Goal: Task Accomplishment & Management: Complete application form

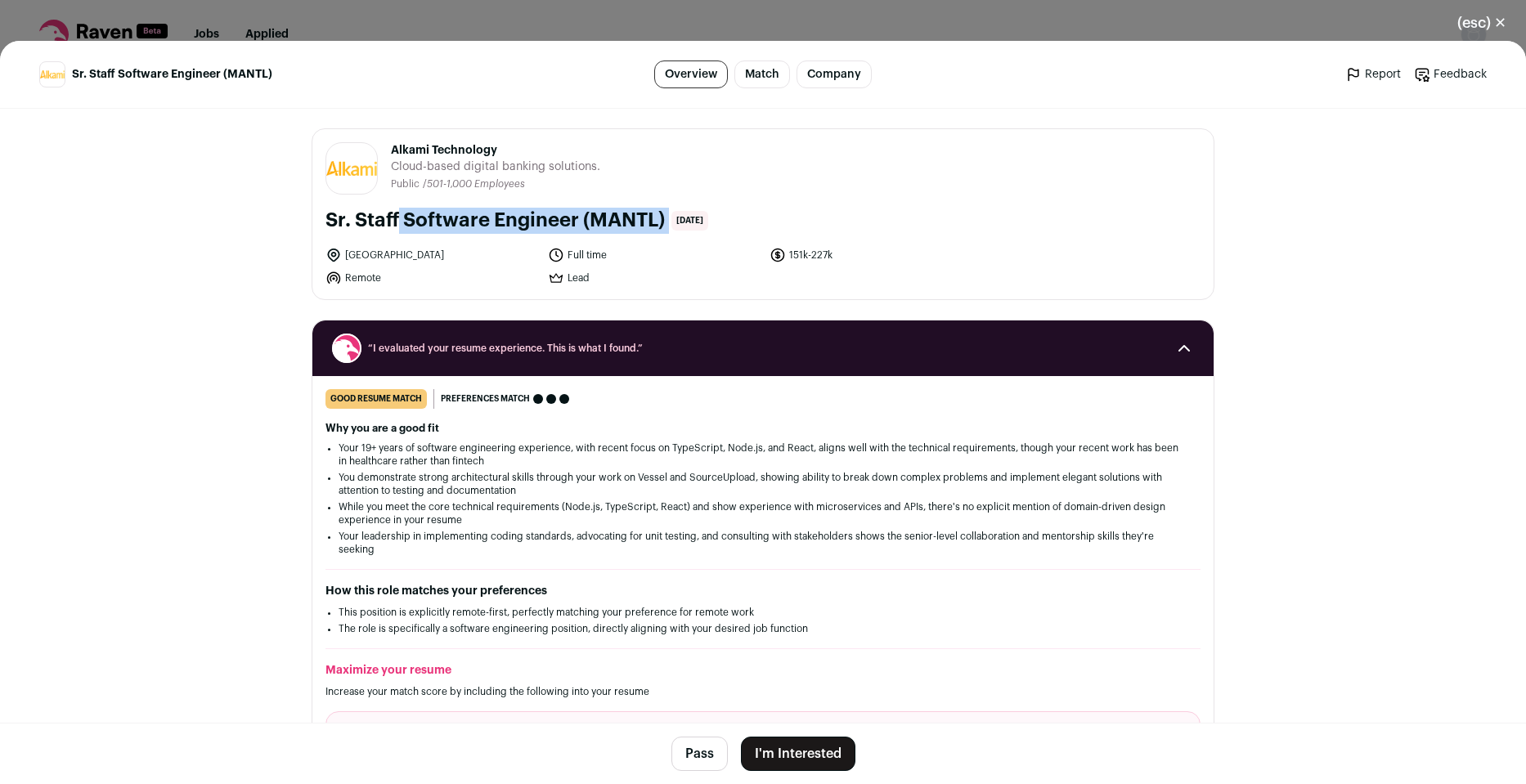
drag, startPoint x: 319, startPoint y: 217, endPoint x: 665, endPoint y: 218, distance: 346.0
click at [665, 218] on div "Sr. Staff Software Engineer (MANTL) [DATE]" at bounding box center [763, 220] width 875 height 26
copy div "Sr. Staff Software Engineer (MANTL)"
click at [144, 387] on main "Sr. Staff Software Engineer (MANTL) Overview Match Company Report Feedback Repo…" at bounding box center [763, 412] width 1526 height 743
drag, startPoint x: 496, startPoint y: 148, endPoint x: 383, endPoint y: 149, distance: 113.0
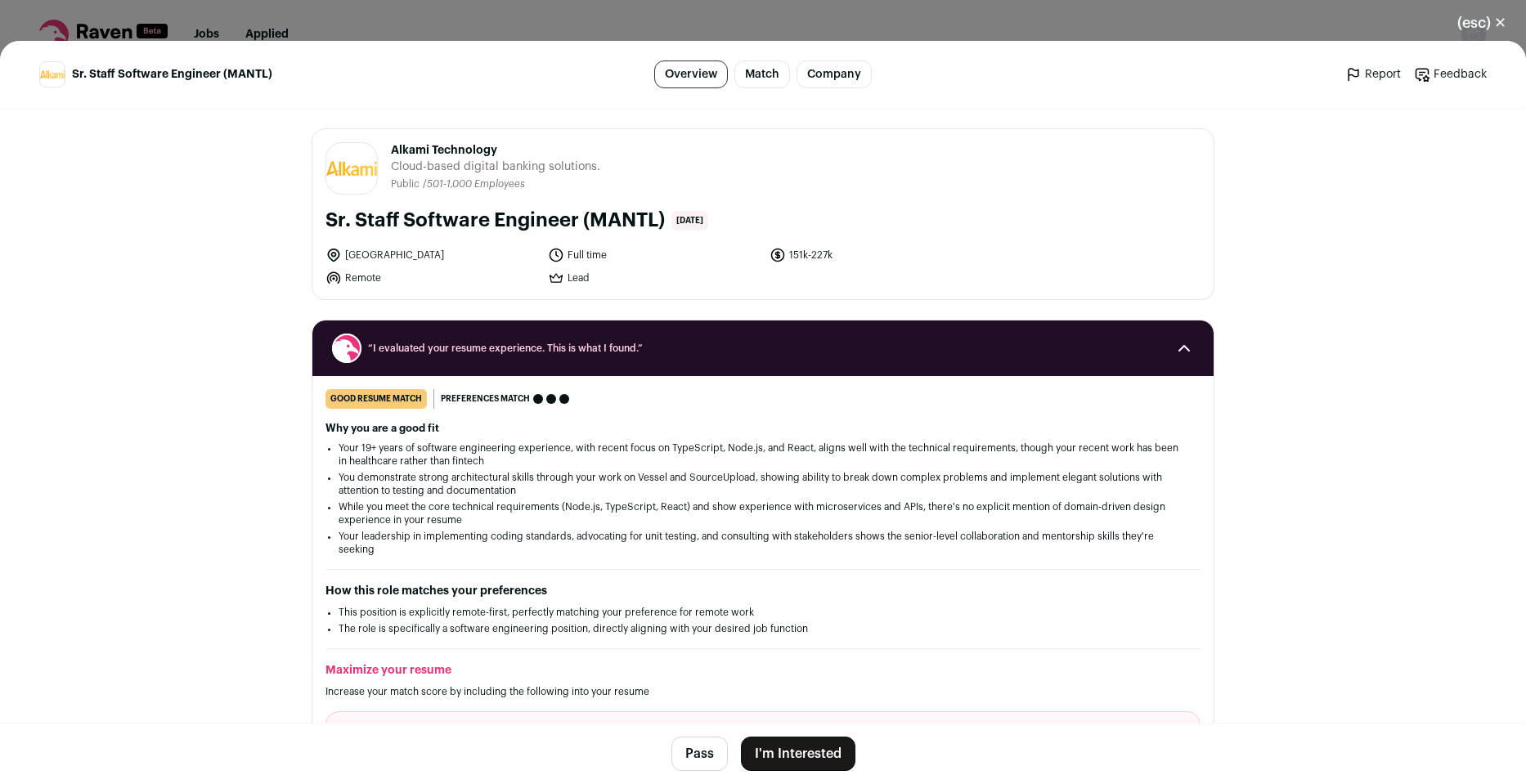
click at [383, 149] on header "Alkami Technology [DOMAIN_NAME] Public / Private Public Company size 501-1,000 …" at bounding box center [763, 168] width 875 height 53
copy span "Alkami Technology"
click at [155, 264] on main "Sr. Staff Software Engineer (MANTL) Overview Match Company Report Feedback Repo…" at bounding box center [763, 412] width 1526 height 743
click at [796, 757] on button "I'm Interested" at bounding box center [798, 753] width 114 height 34
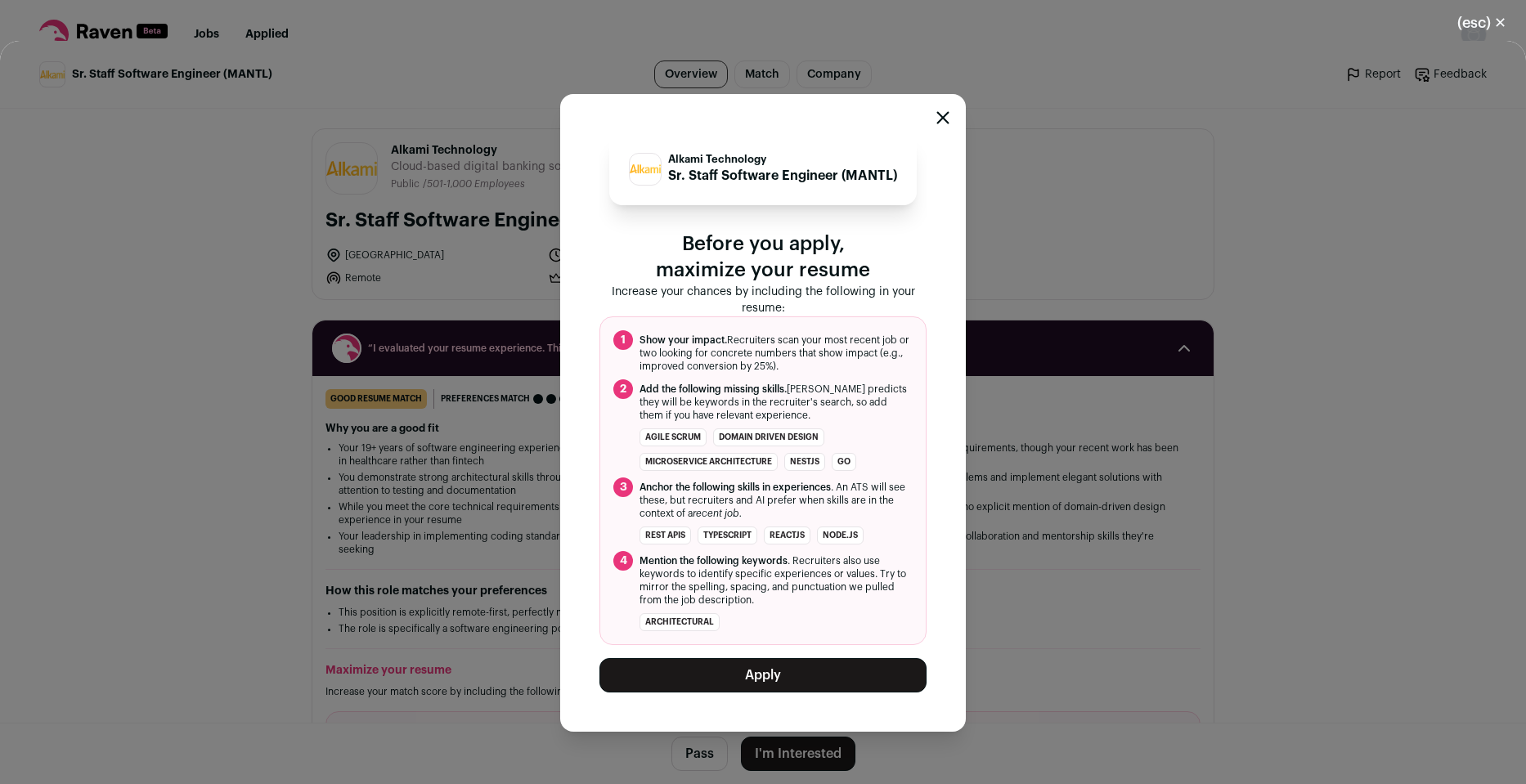
click at [793, 679] on button "Apply" at bounding box center [763, 675] width 327 height 34
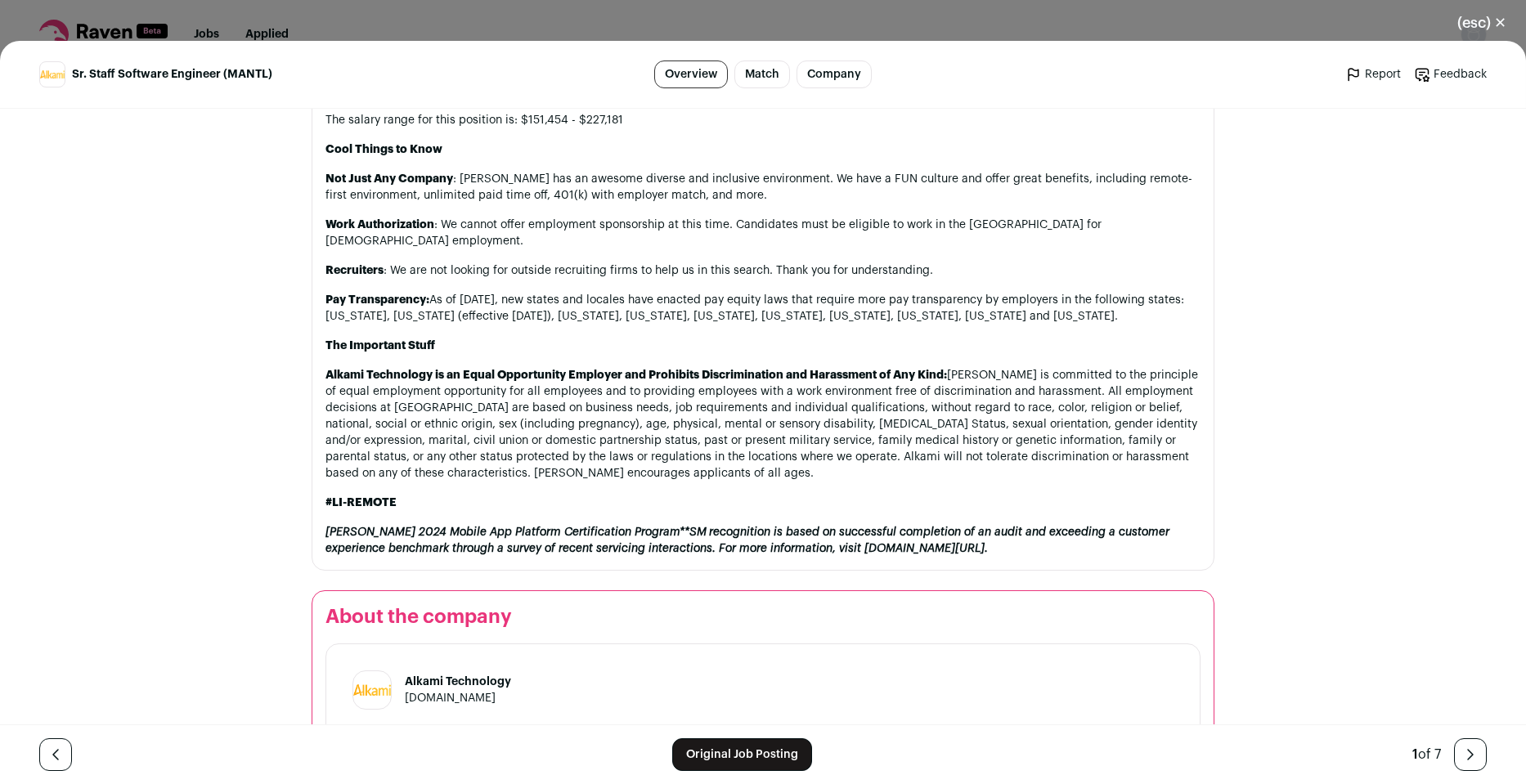
scroll to position [1727, 0]
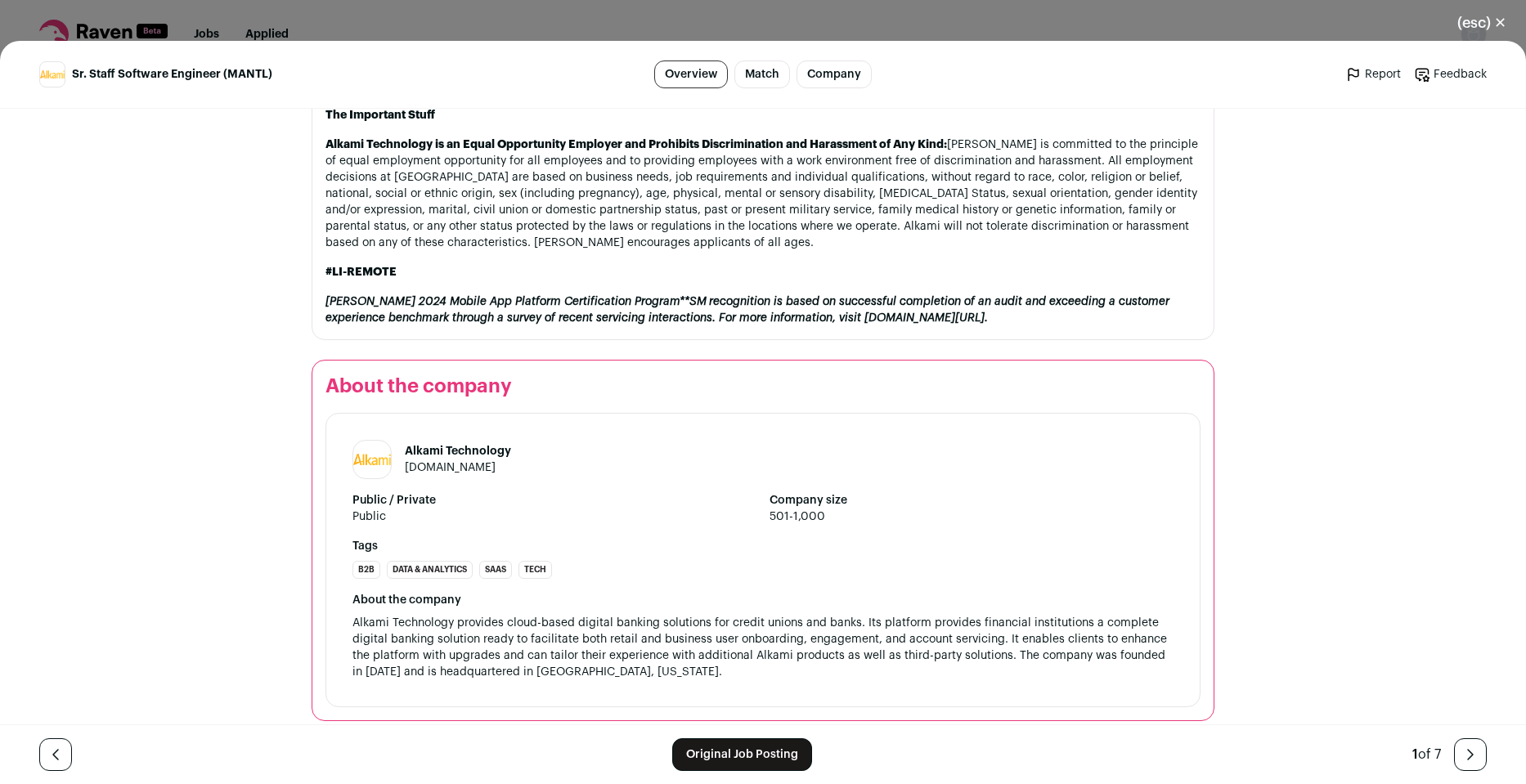
click at [1465, 756] on icon "Close modal via background" at bounding box center [1470, 755] width 20 height 20
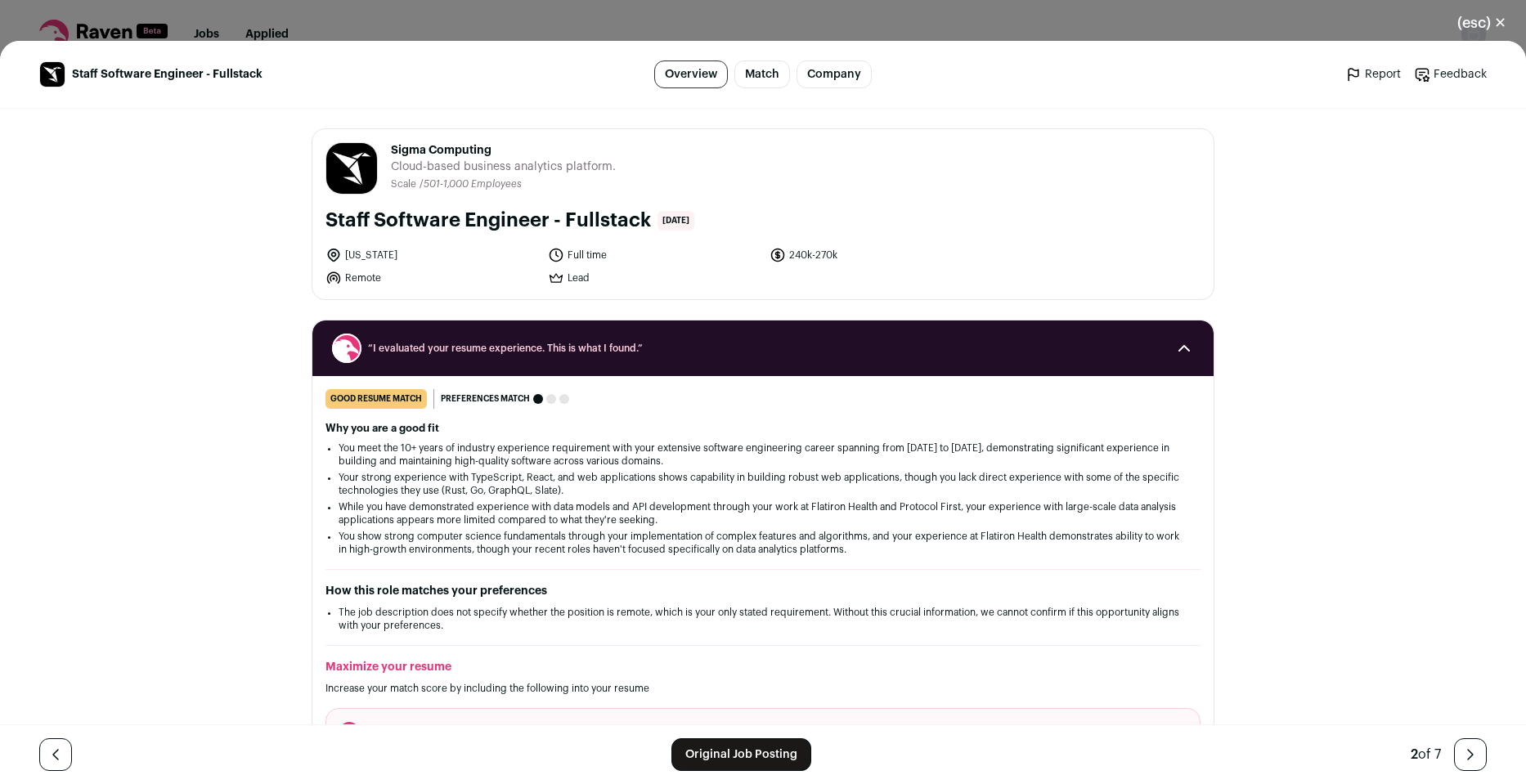
click at [1465, 756] on icon "Close modal via background" at bounding box center [1470, 755] width 20 height 20
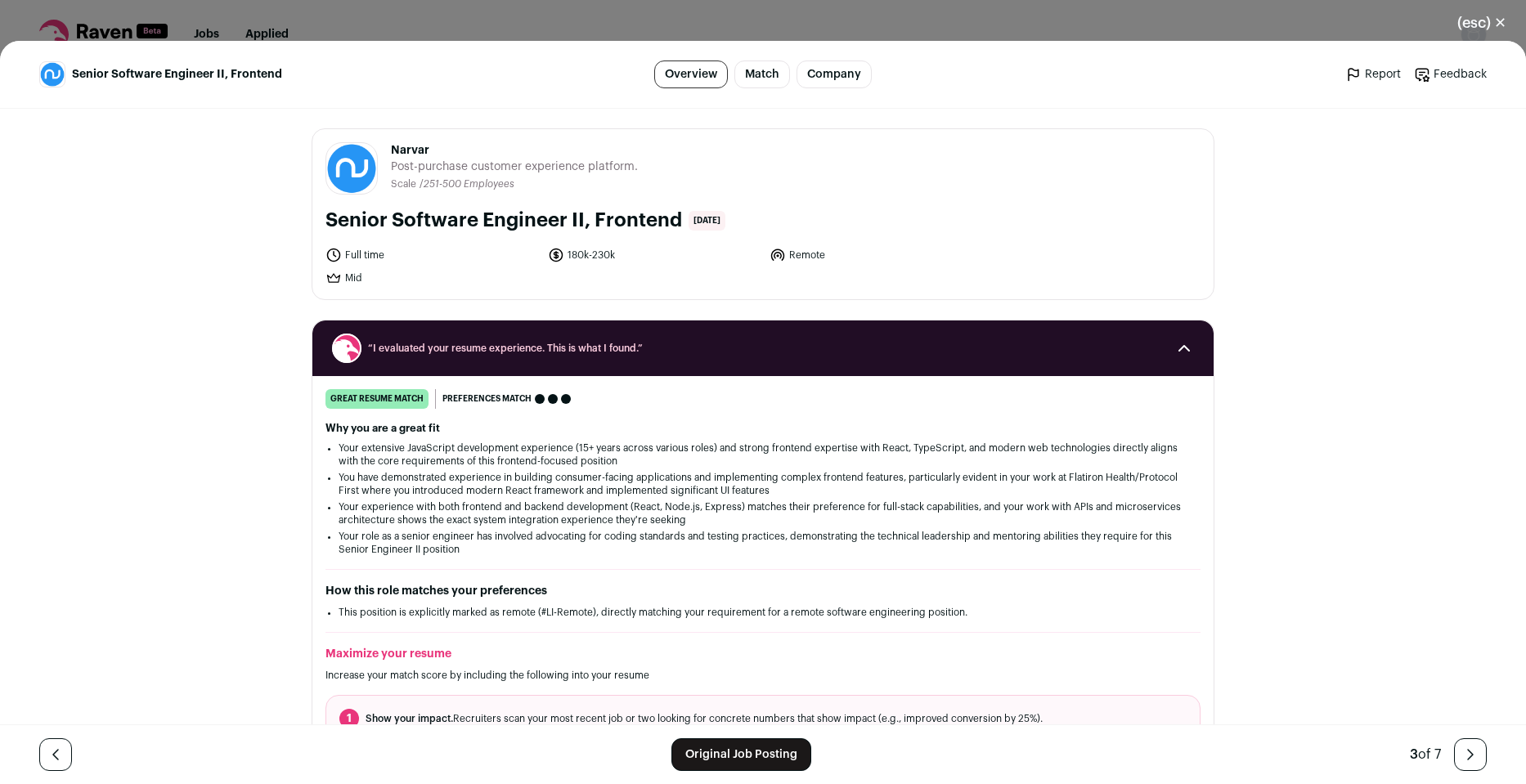
click at [56, 752] on icon "Close modal via background" at bounding box center [56, 755] width 20 height 20
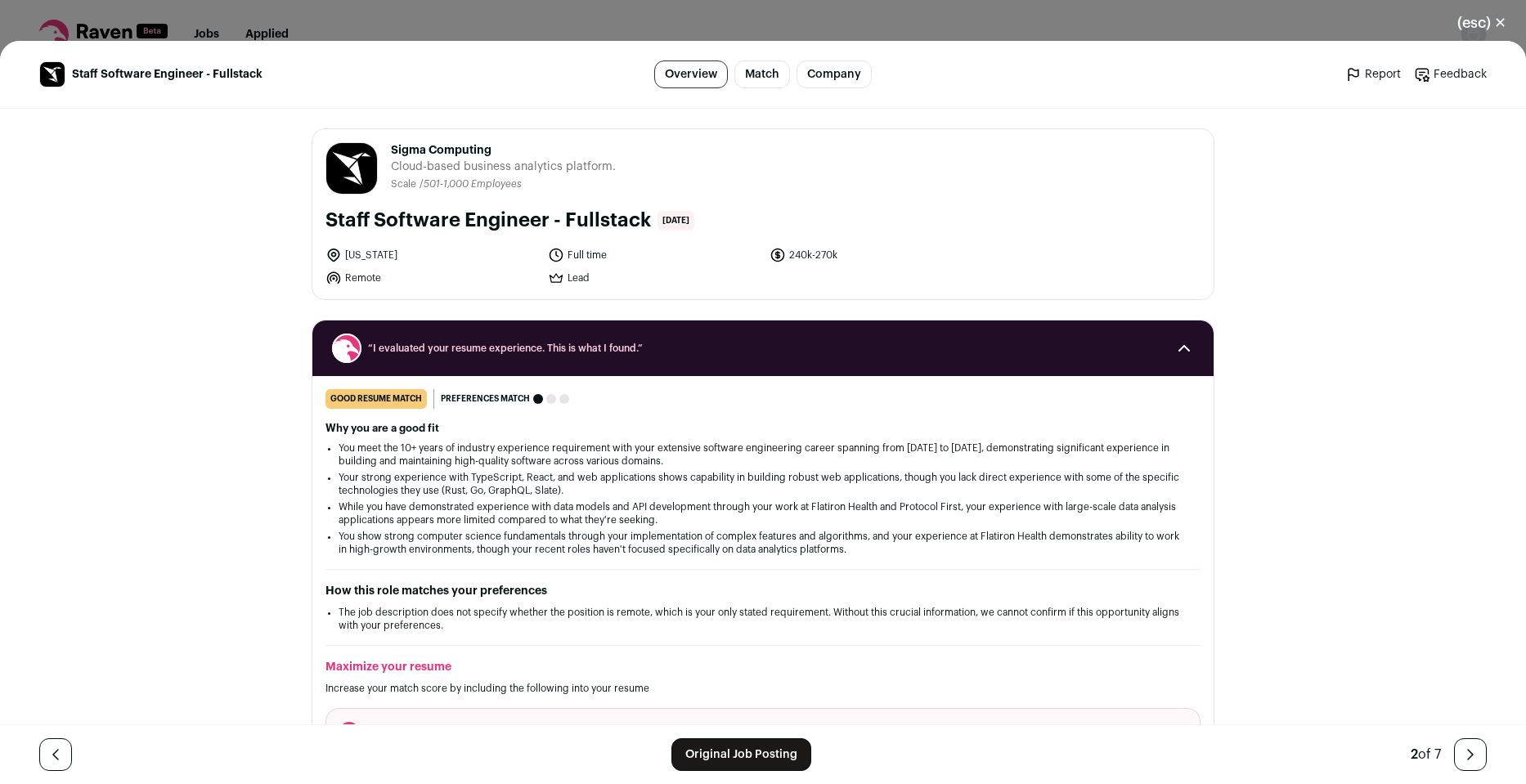
click at [56, 752] on icon "Close modal via background" at bounding box center [56, 755] width 20 height 20
